Goal: Task Accomplishment & Management: Manage account settings

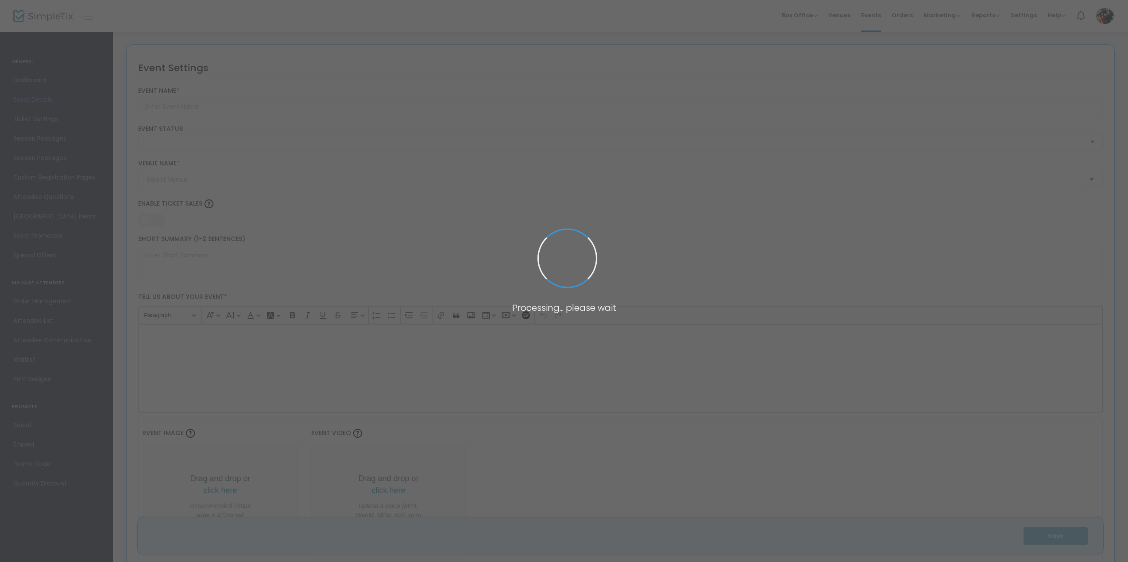
type input "All About Love-The Music of Earth, Wind, & Fire"
type textarea "Join us for an elegant night of live music, gourmet hors d’oeuvres by “caterer …"
type input "Buy Tickets"
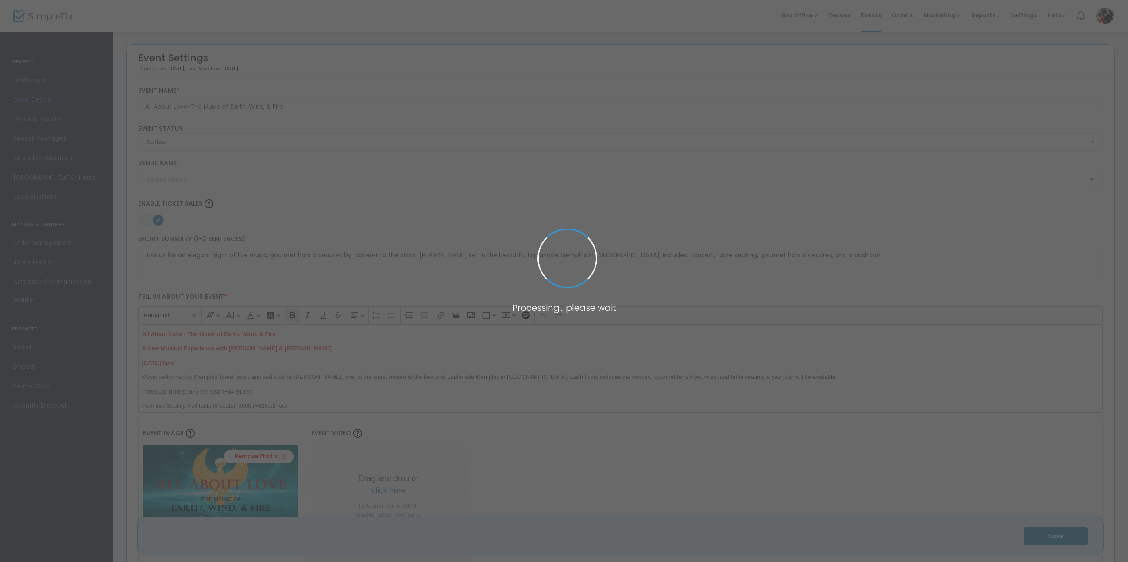
type input "Esplanade [GEOGRAPHIC_DATA]"
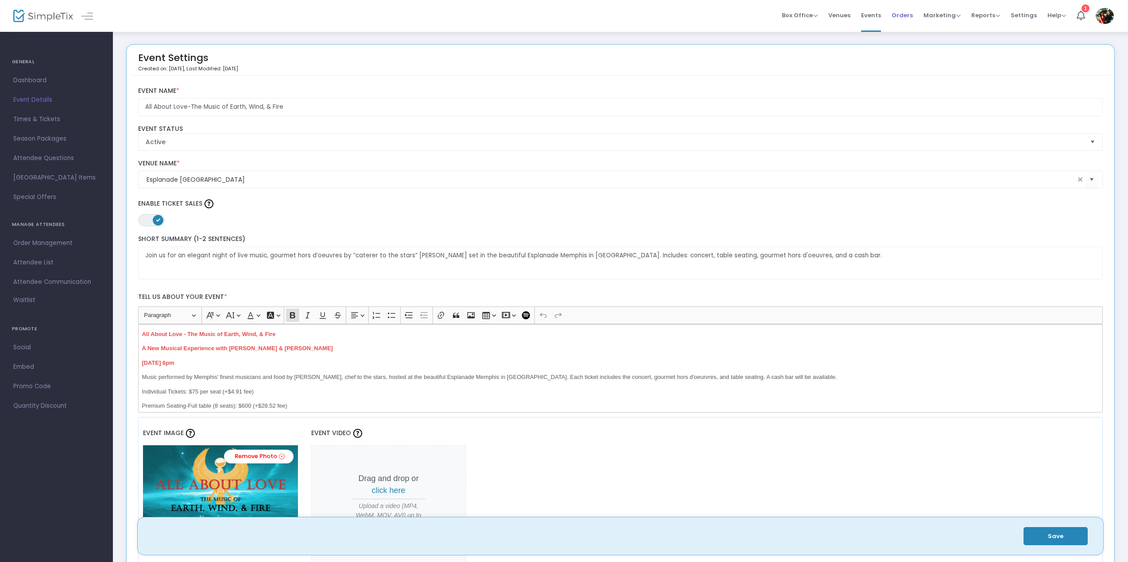
click at [913, 16] on span "Orders" at bounding box center [901, 15] width 21 height 23
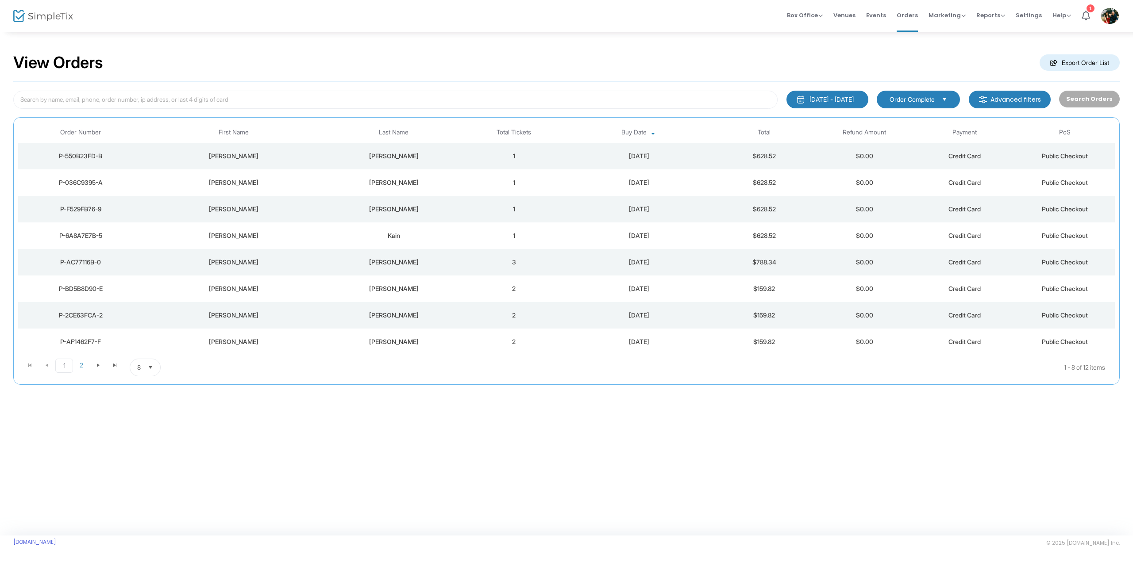
click at [143, 363] on span "8" at bounding box center [139, 367] width 11 height 17
click at [145, 424] on li "50" at bounding box center [145, 421] width 31 height 18
